Goal: Task Accomplishment & Management: Manage account settings

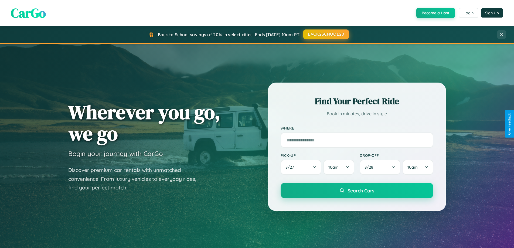
click at [326, 35] on button "BACK2SCHOOL20" at bounding box center [327, 34] width 46 height 10
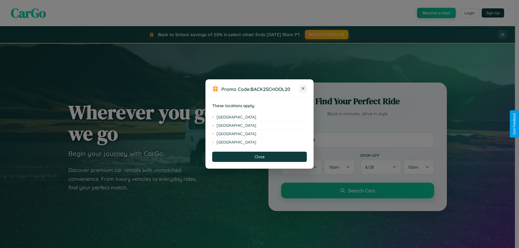
click at [303, 89] on icon at bounding box center [302, 88] width 3 height 3
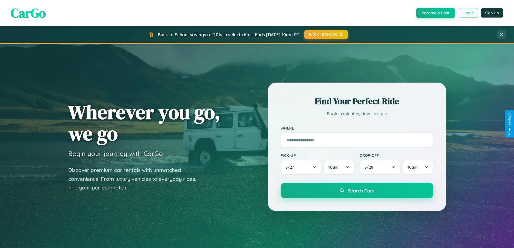
click at [469, 13] on button "Login" at bounding box center [468, 13] width 19 height 10
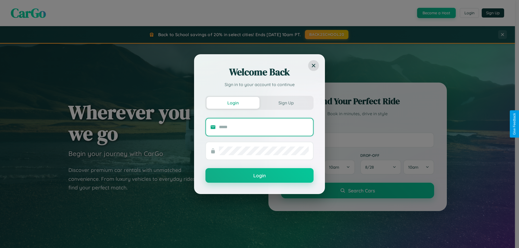
click at [264, 127] on input "text" at bounding box center [264, 127] width 90 height 9
type input "**********"
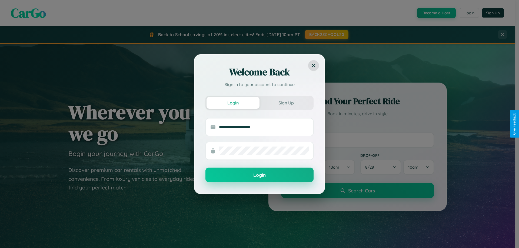
click at [259, 175] on button "Login" at bounding box center [259, 175] width 108 height 15
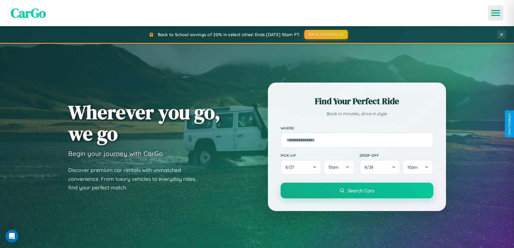
click at [496, 13] on icon "Open menu" at bounding box center [496, 13] width 8 height 5
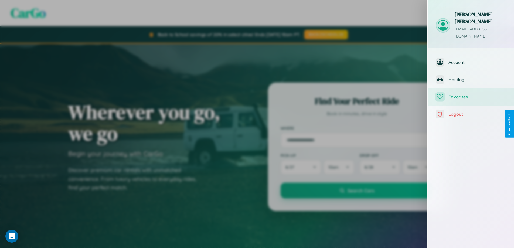
click at [471, 94] on span "Favorites" at bounding box center [478, 96] width 58 height 5
